Goal: Task Accomplishment & Management: Use online tool/utility

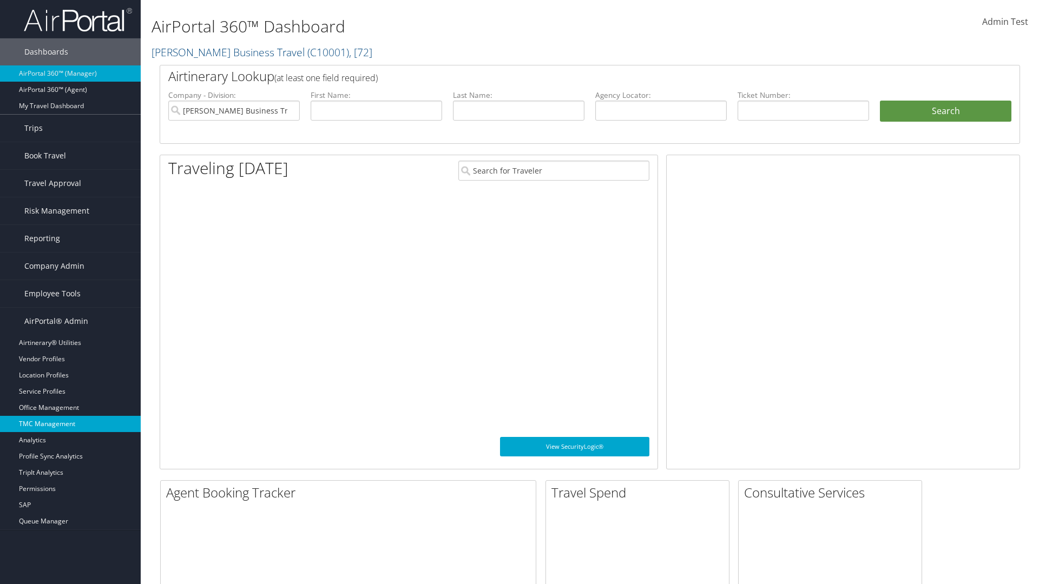
click at [70, 424] on link "TMC Management" at bounding box center [70, 424] width 141 height 16
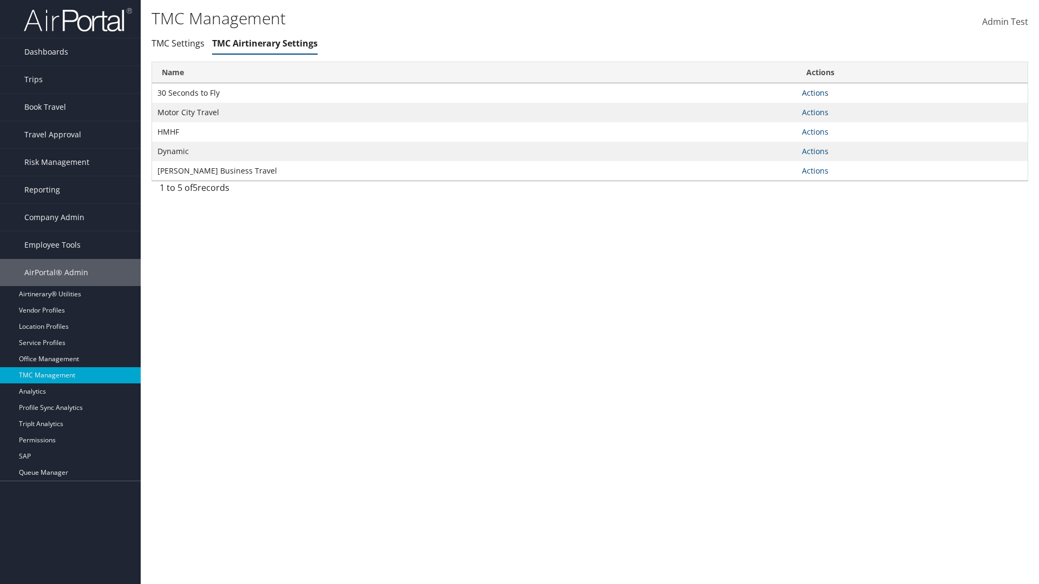
click at [815, 93] on link "Actions" at bounding box center [815, 93] width 27 height 10
click at [0, 0] on link "Manage Air notes" at bounding box center [0, 0] width 0 height 0
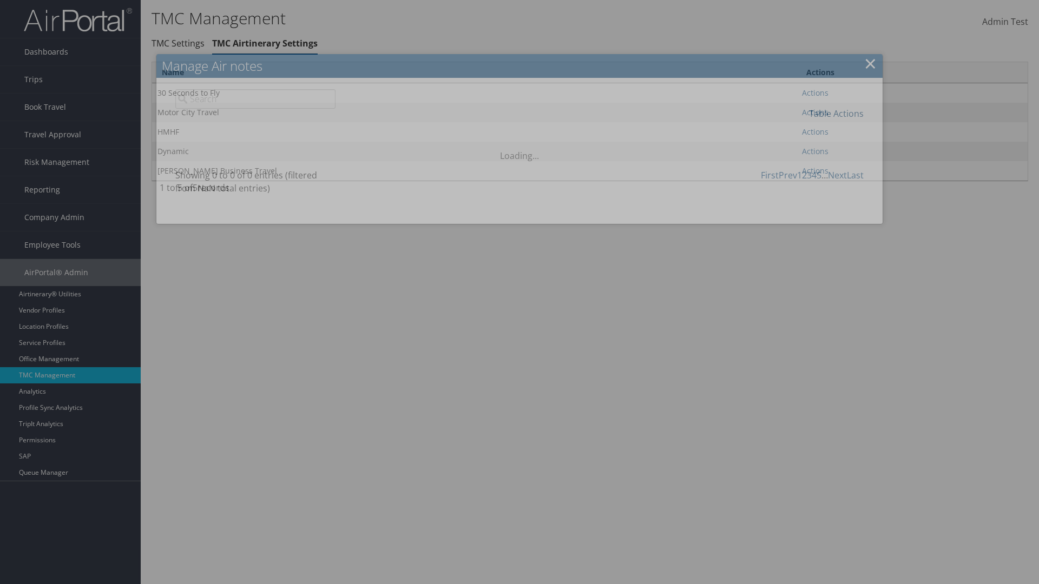
click at [836, 113] on link "Table Actions" at bounding box center [836, 114] width 55 height 12
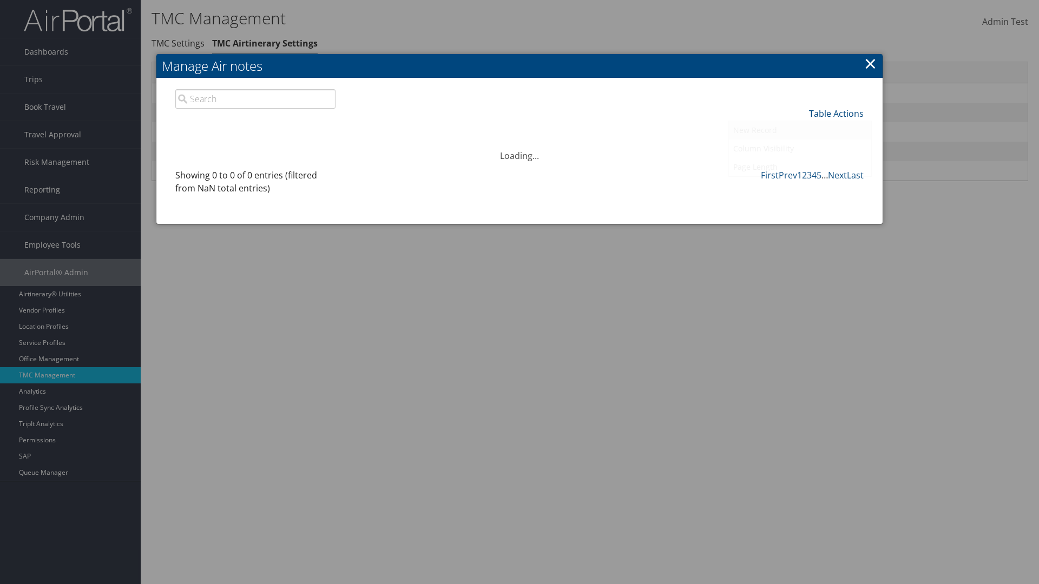
click at [800, 130] on link "New Record" at bounding box center [800, 130] width 142 height 18
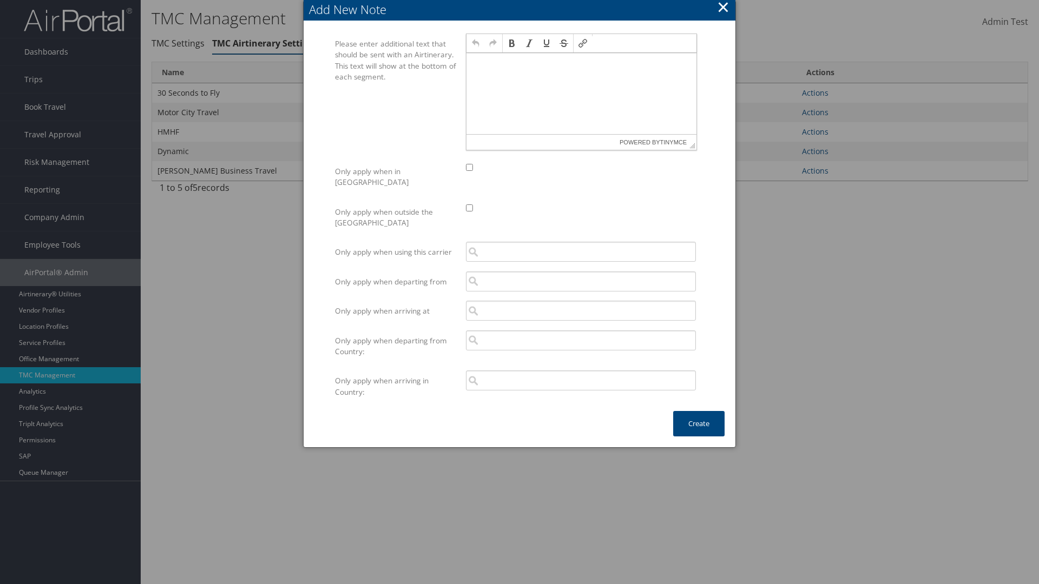
click at [581, 63] on p at bounding box center [581, 63] width 221 height 9
click at [698, 413] on button "Create" at bounding box center [698, 423] width 51 height 25
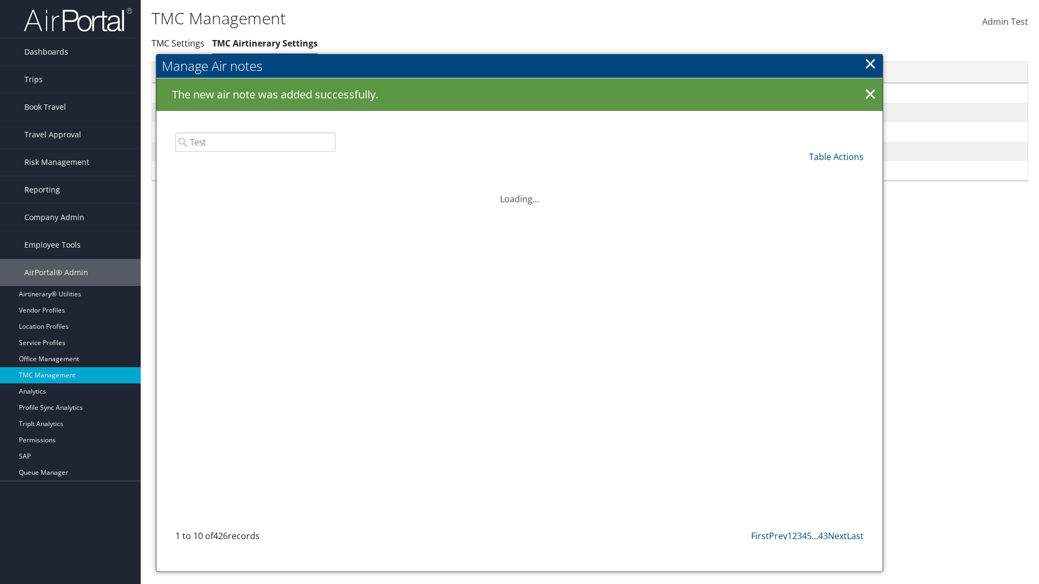
type input "Test"
